Goal: Task Accomplishment & Management: Use online tool/utility

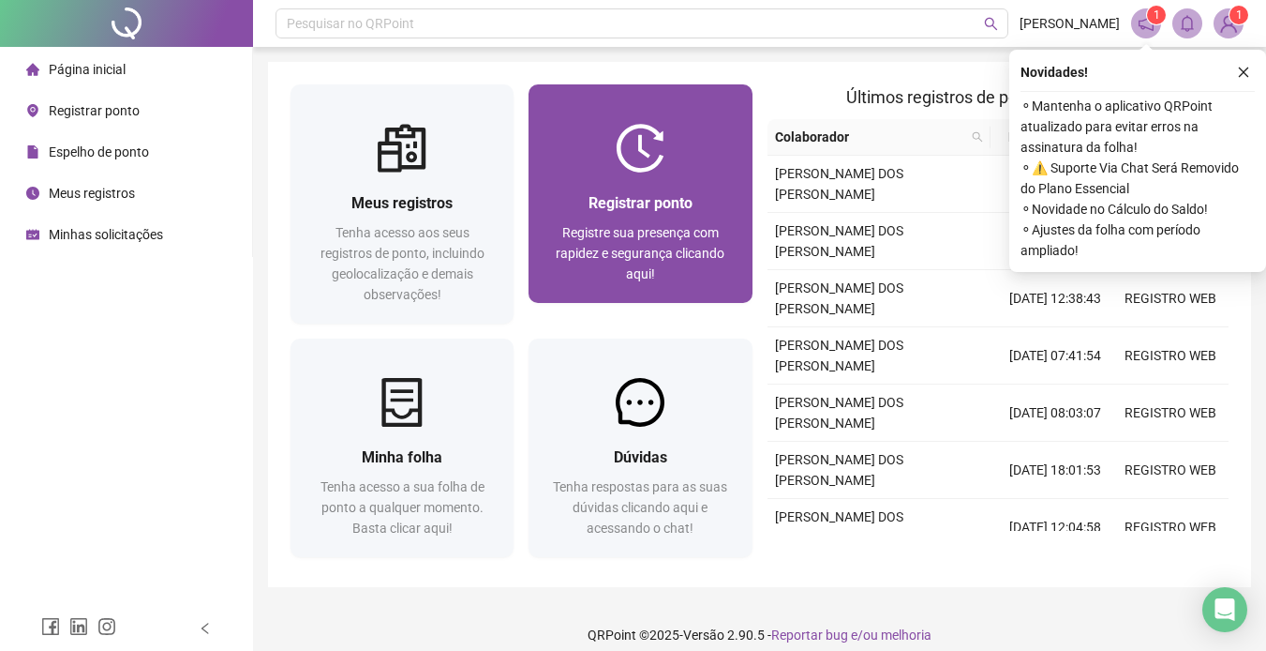
click at [635, 112] on div "Registrar ponto Registre sua presença com rapidez e segurança clicando aqui!" at bounding box center [640, 193] width 223 height 218
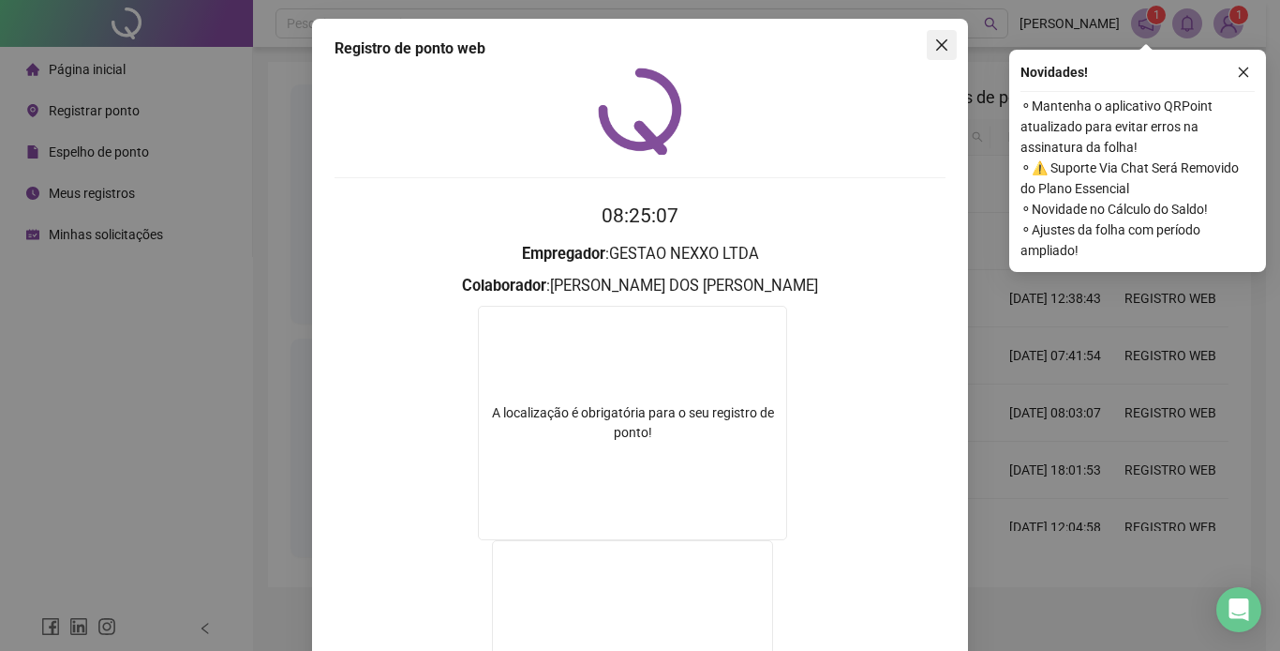
drag, startPoint x: 936, startPoint y: 36, endPoint x: 912, endPoint y: 56, distance: 31.9
click at [935, 37] on button "Close" at bounding box center [942, 45] width 30 height 30
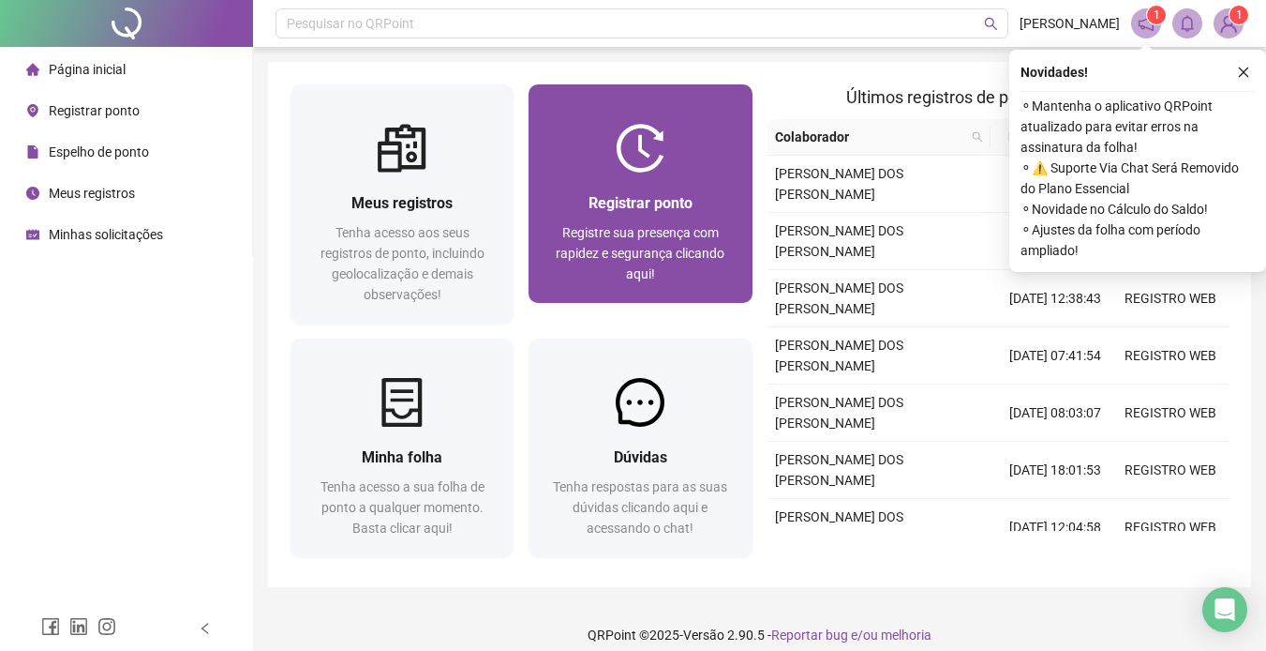
click at [718, 168] on div at bounding box center [640, 148] width 223 height 49
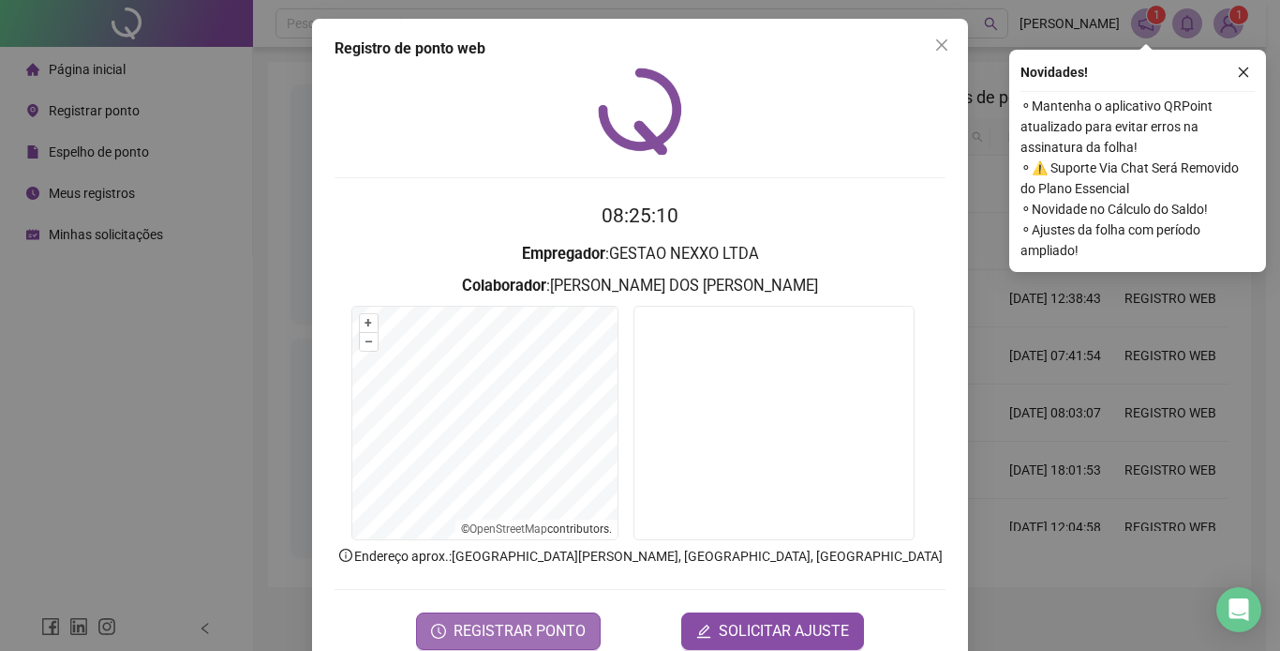
click at [526, 618] on button "REGISTRAR PONTO" at bounding box center [508, 630] width 185 height 37
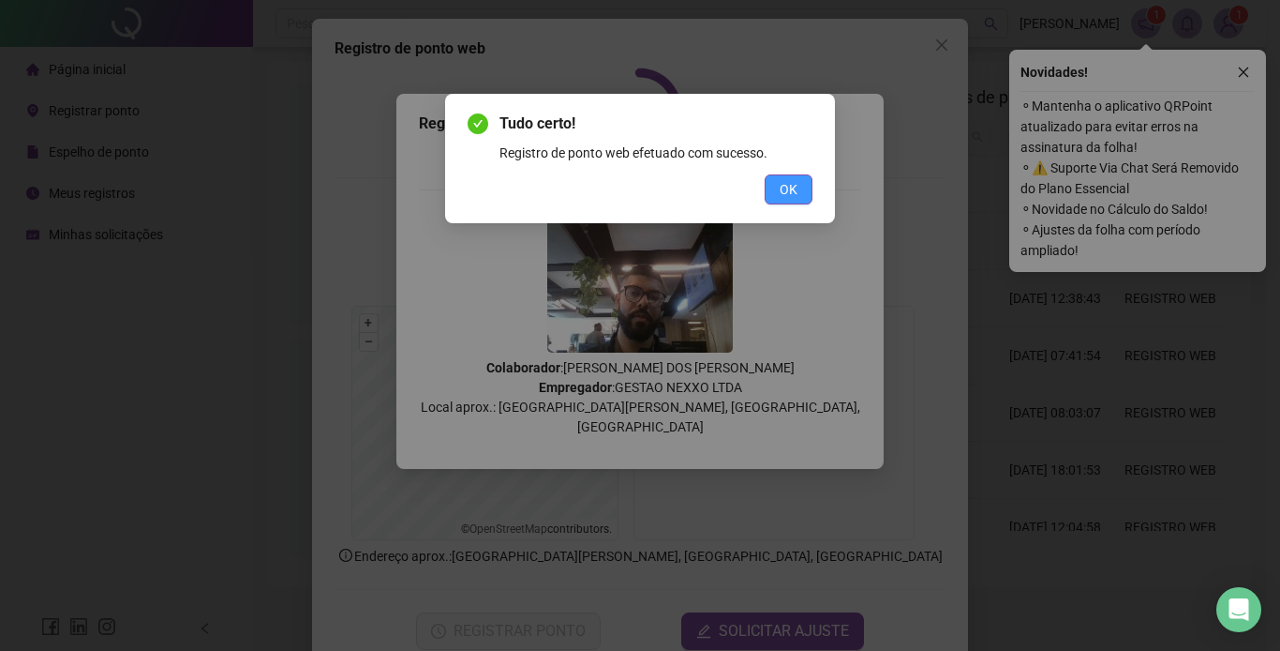
click at [803, 187] on button "OK" at bounding box center [789, 189] width 48 height 30
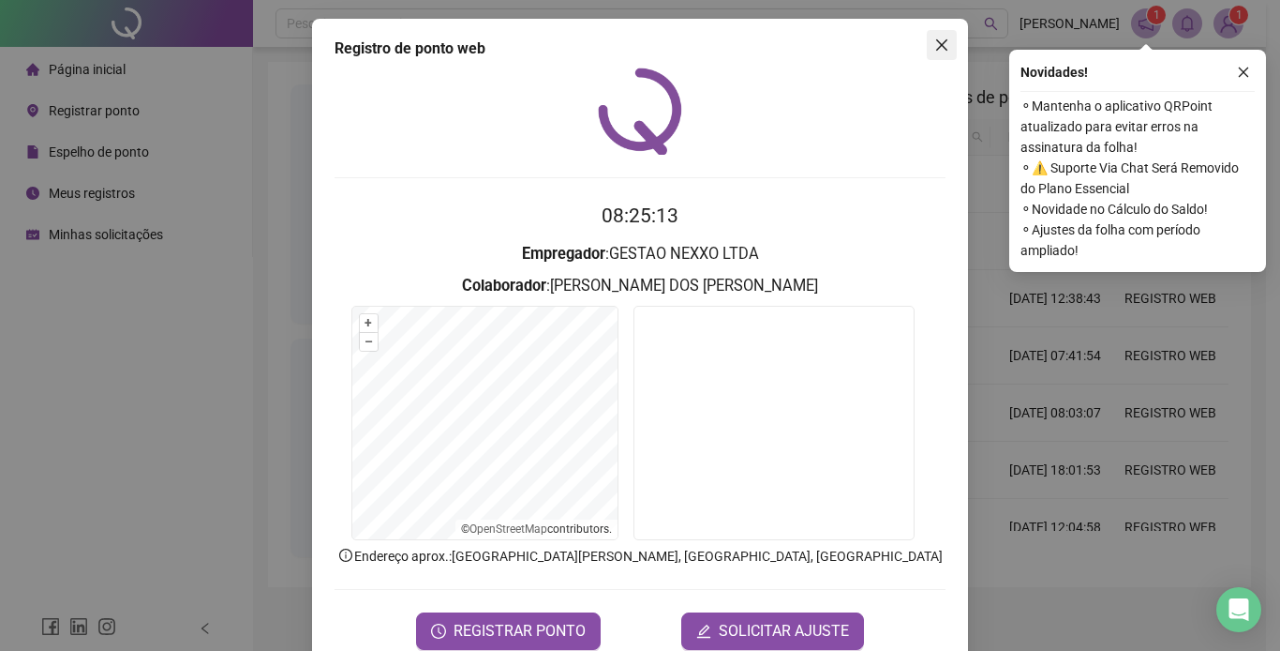
click at [946, 33] on button "Close" at bounding box center [942, 45] width 30 height 30
